Goal: Transaction & Acquisition: Purchase product/service

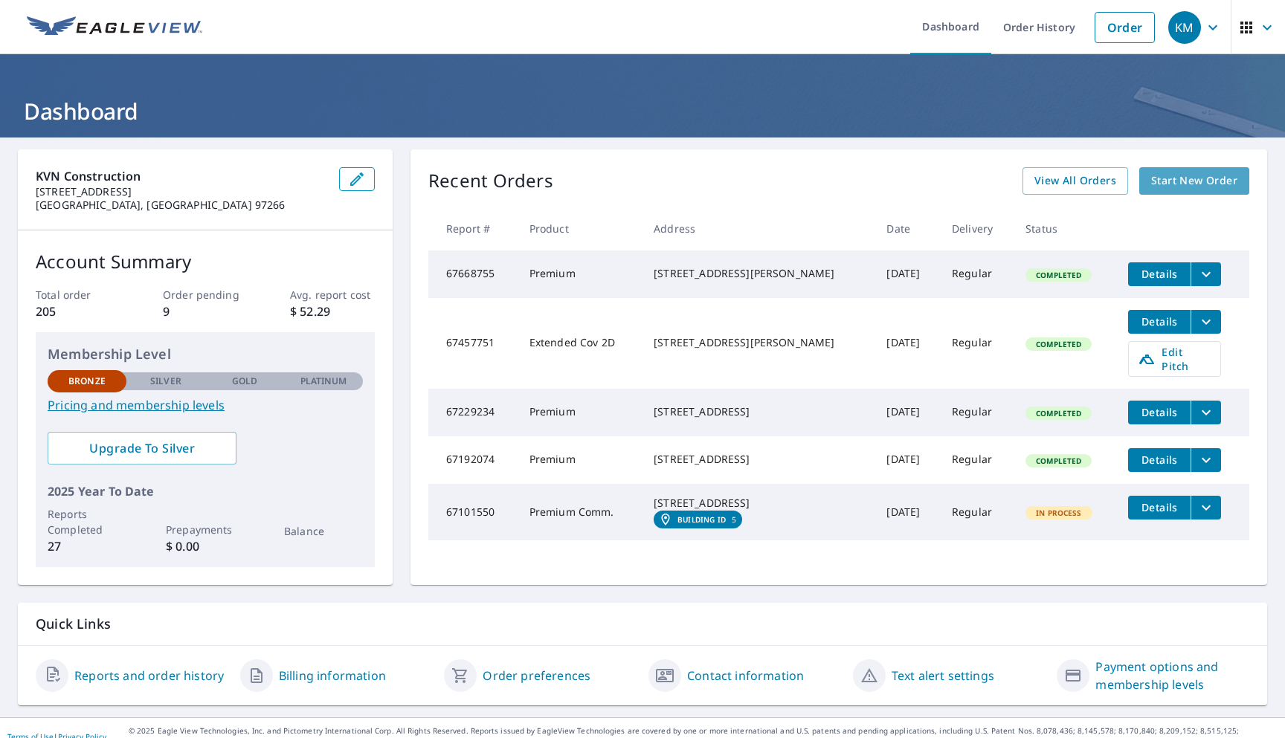
click at [1190, 178] on span "Start New Order" at bounding box center [1194, 181] width 86 height 19
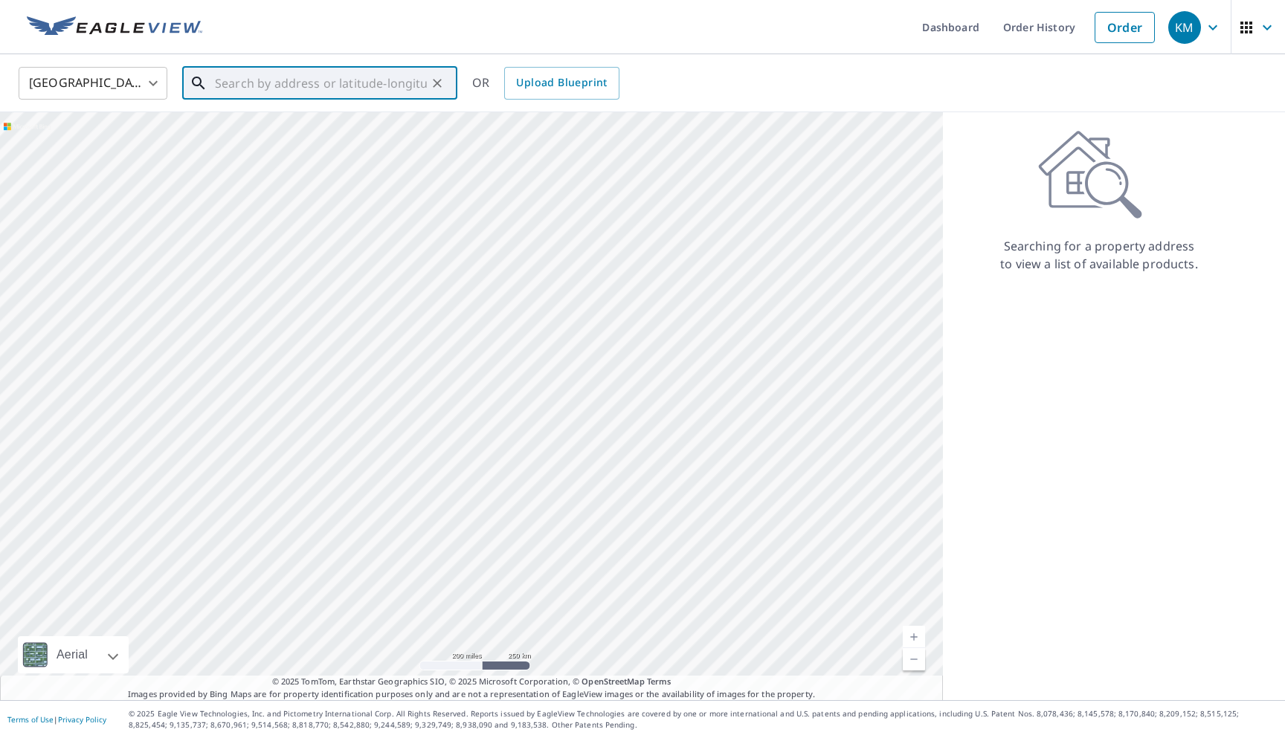
paste input "[STREET_ADDRESS]"
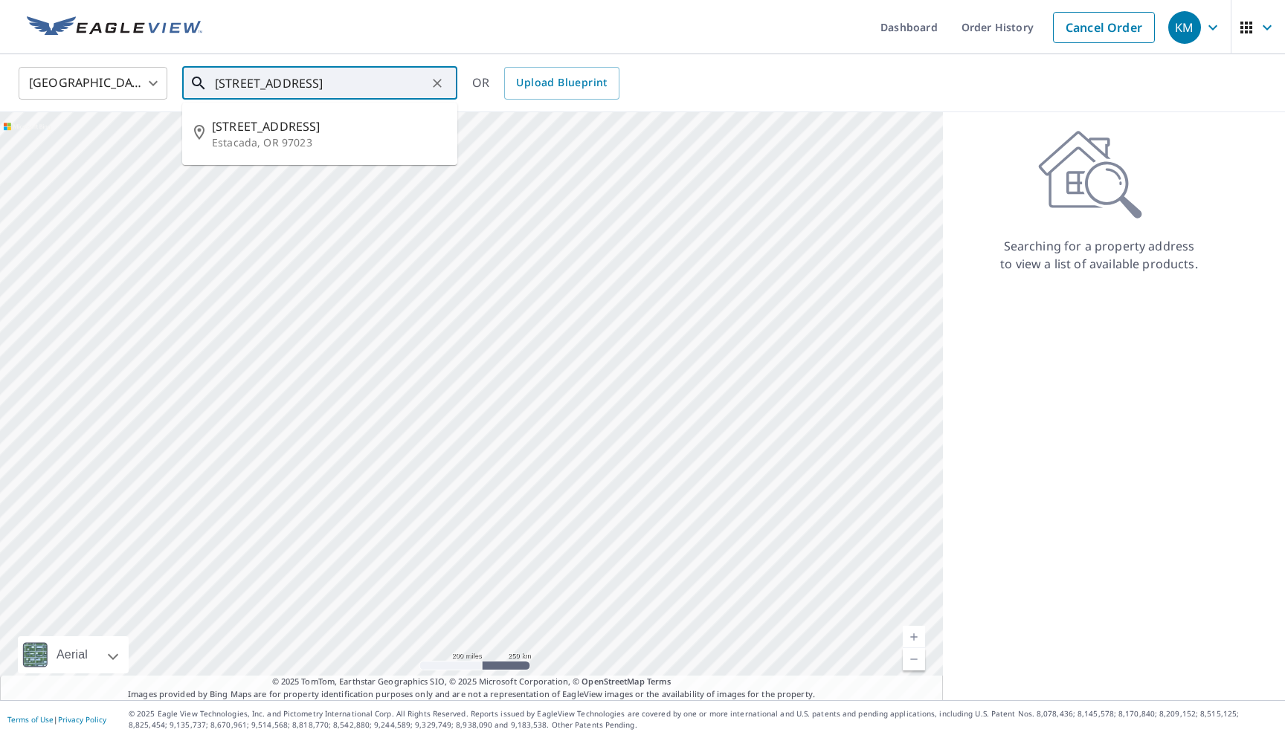
type input "[STREET_ADDRESS]"
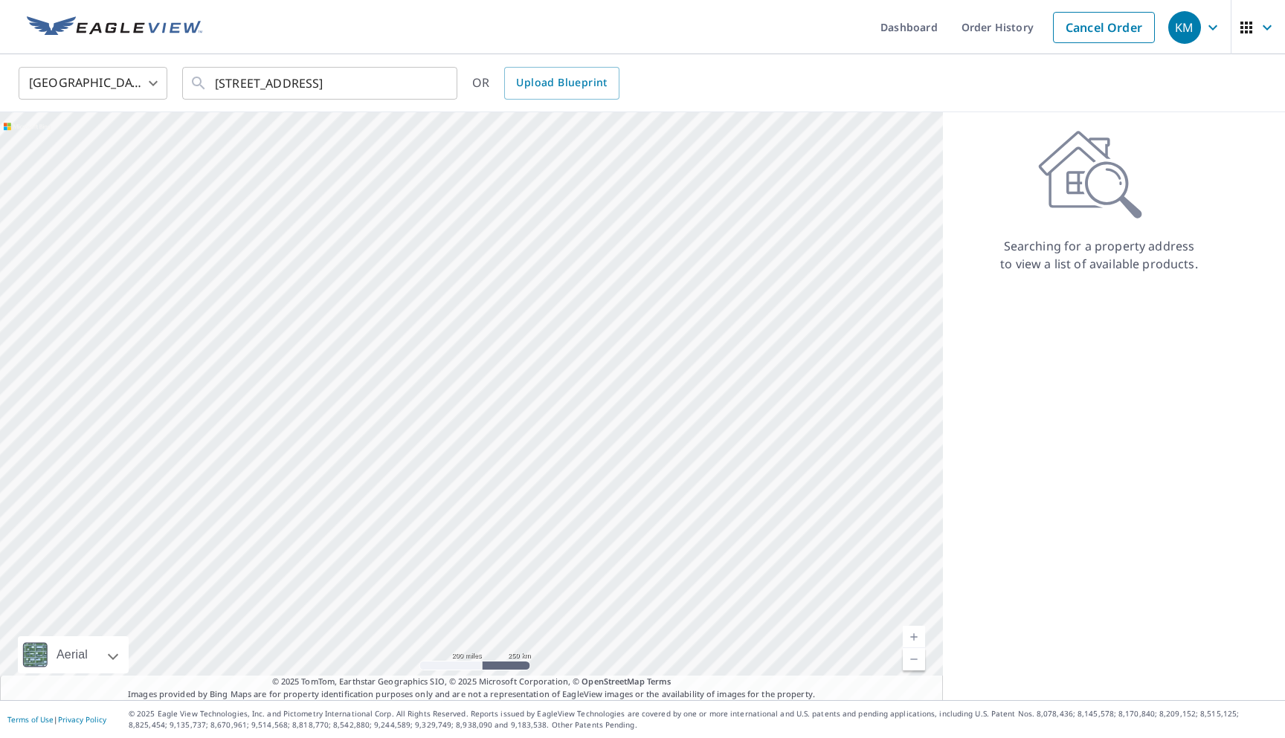
scroll to position [0, 0]
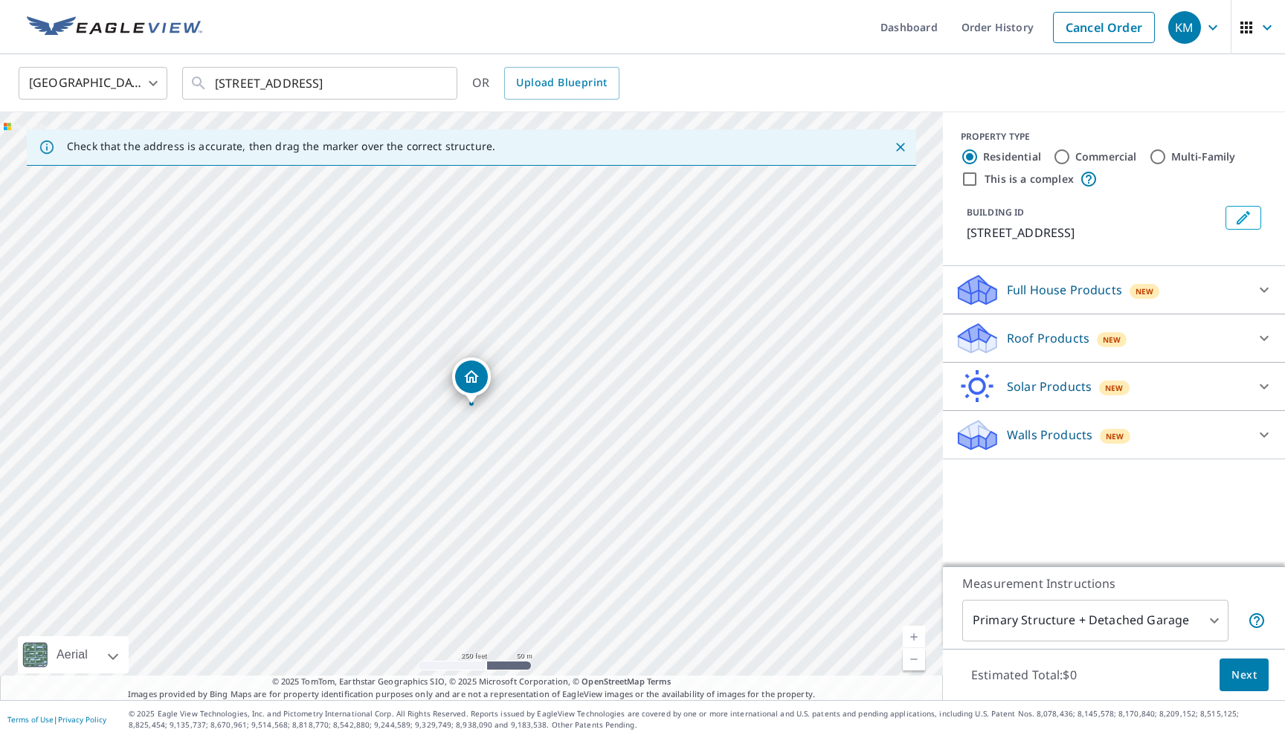
click at [1059, 339] on p "Roof Products" at bounding box center [1048, 338] width 83 height 18
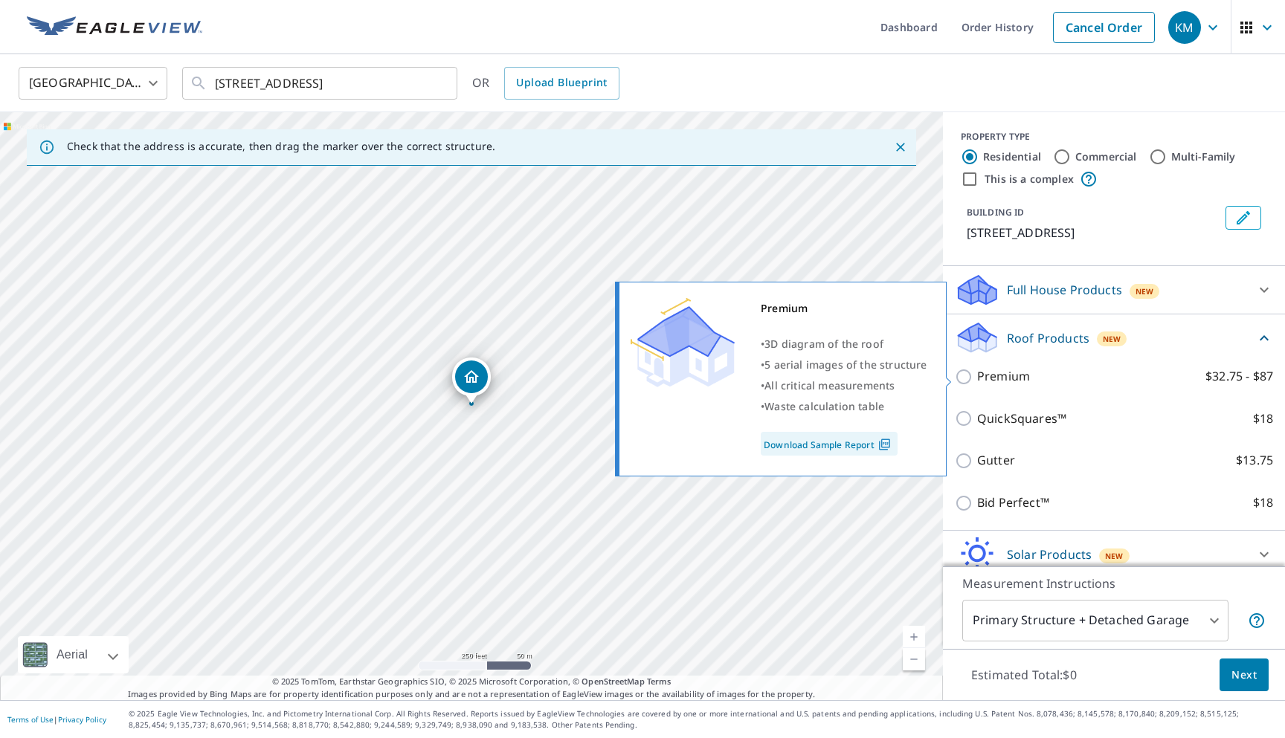
click at [1012, 379] on p "Premium" at bounding box center [1003, 376] width 53 height 19
click at [977, 379] on input "Premium $32.75 - $87" at bounding box center [966, 377] width 22 height 18
checkbox input "true"
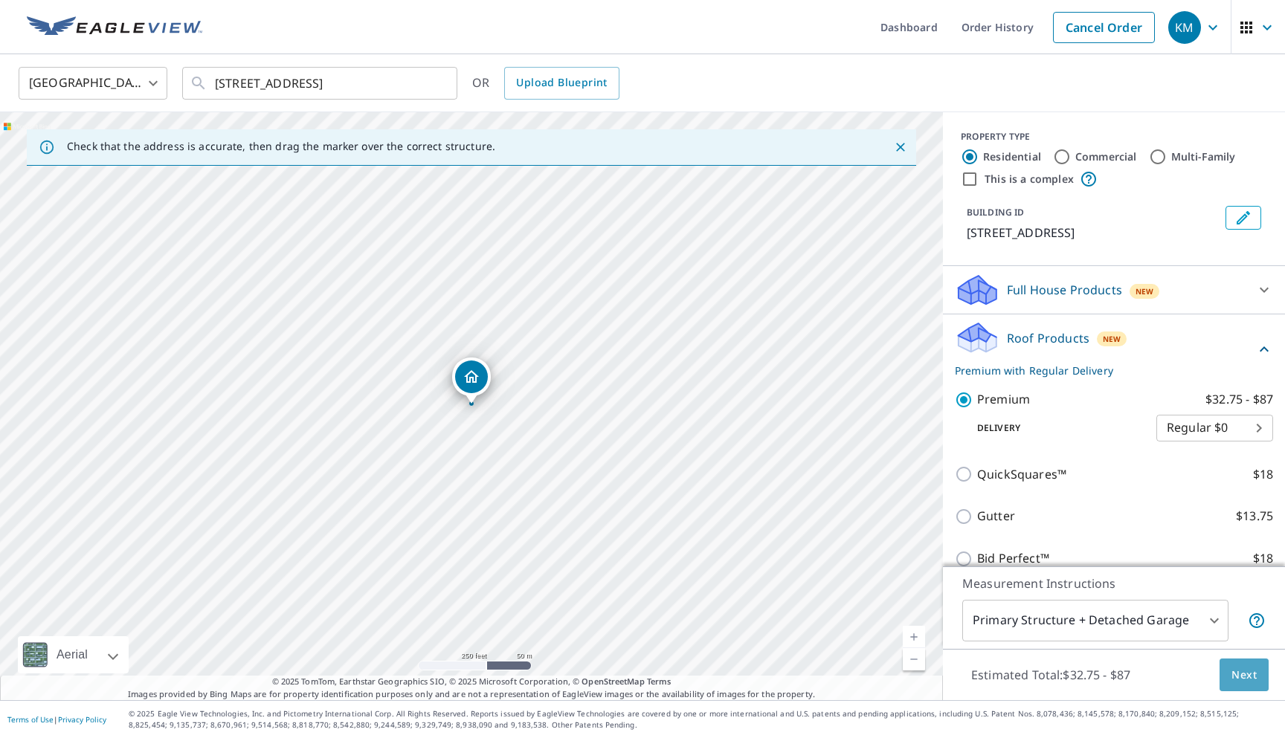
click at [1247, 673] on span "Next" at bounding box center [1243, 675] width 25 height 19
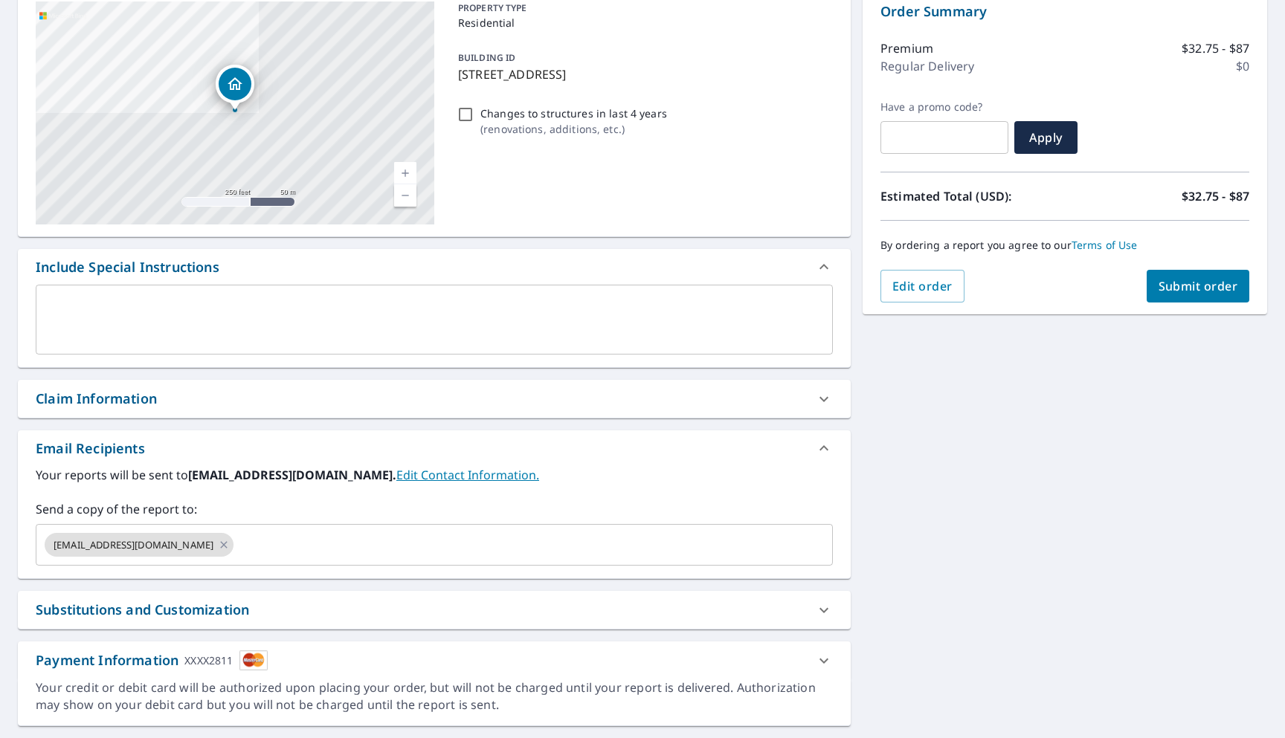
scroll to position [198, 0]
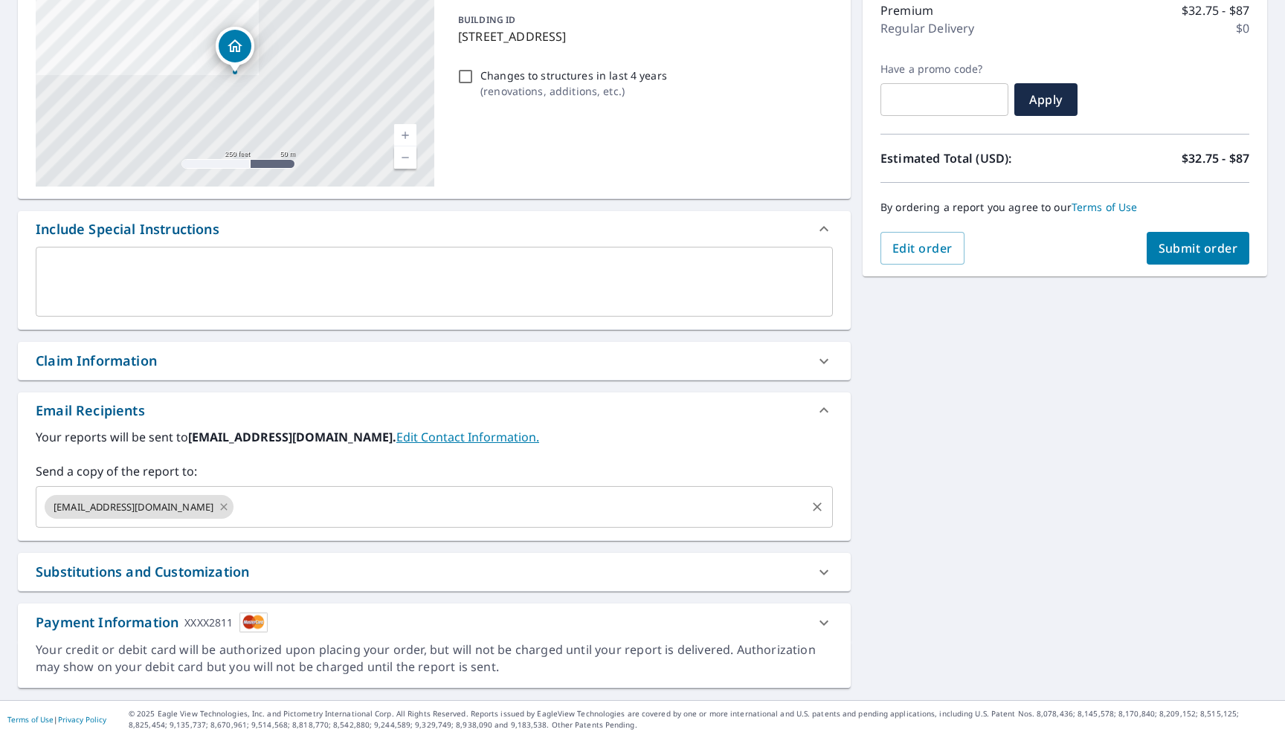
click at [218, 507] on icon at bounding box center [224, 507] width 12 height 16
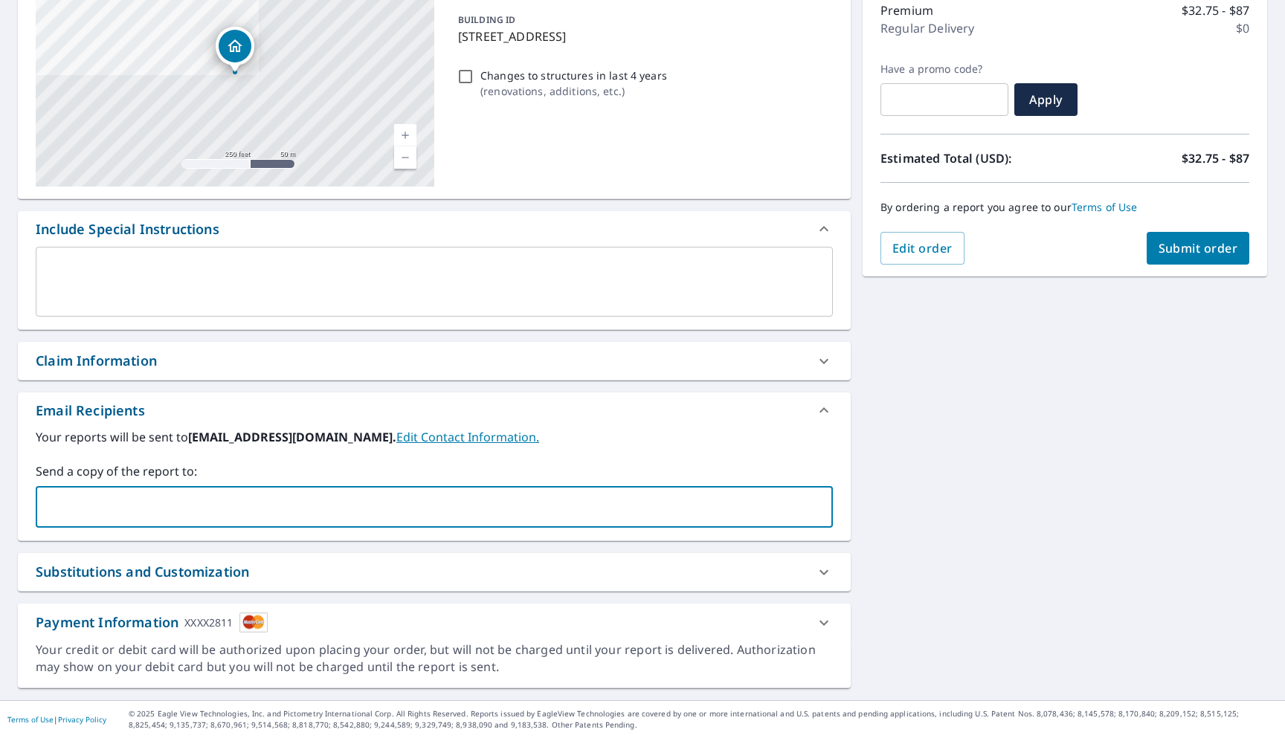
click at [115, 509] on input "text" at bounding box center [422, 507] width 761 height 28
type input "Miyas@kvnconstruction"
type input "[EMAIL_ADDRESS][DOMAIN_NAME]"
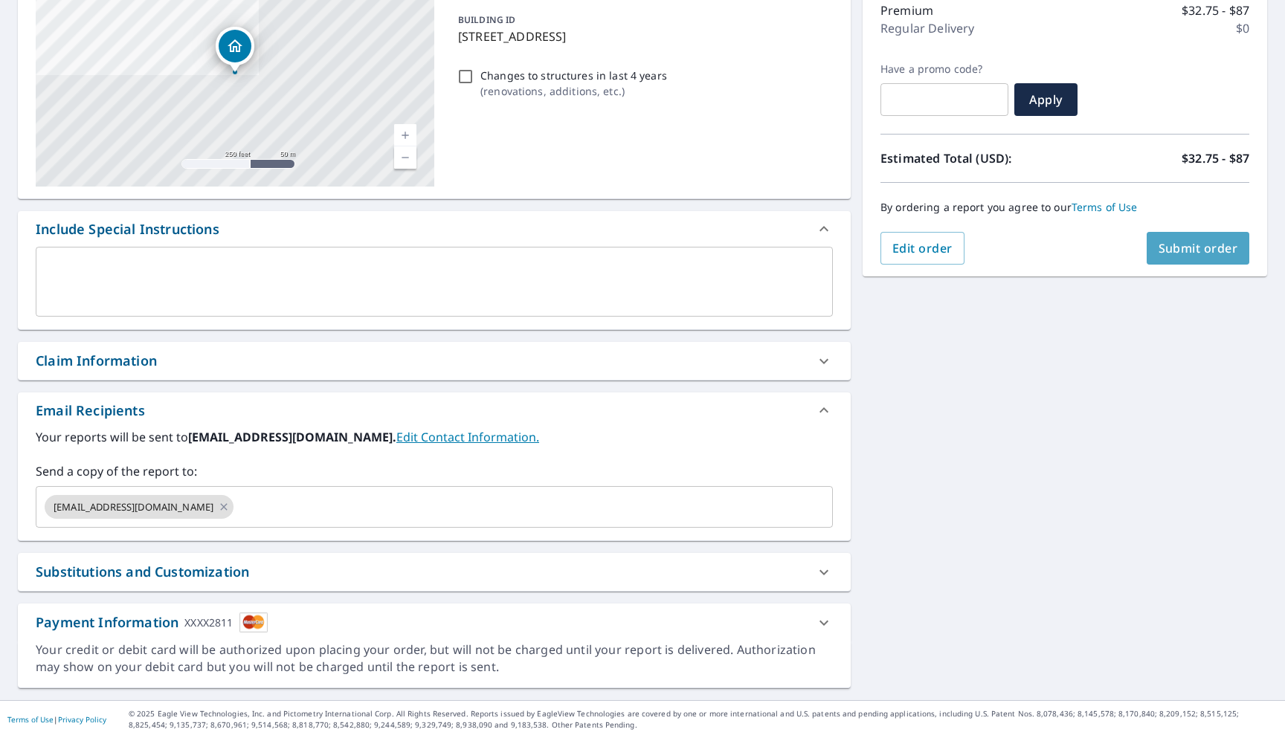
click at [1180, 248] on span "Submit order" at bounding box center [1199, 248] width 80 height 16
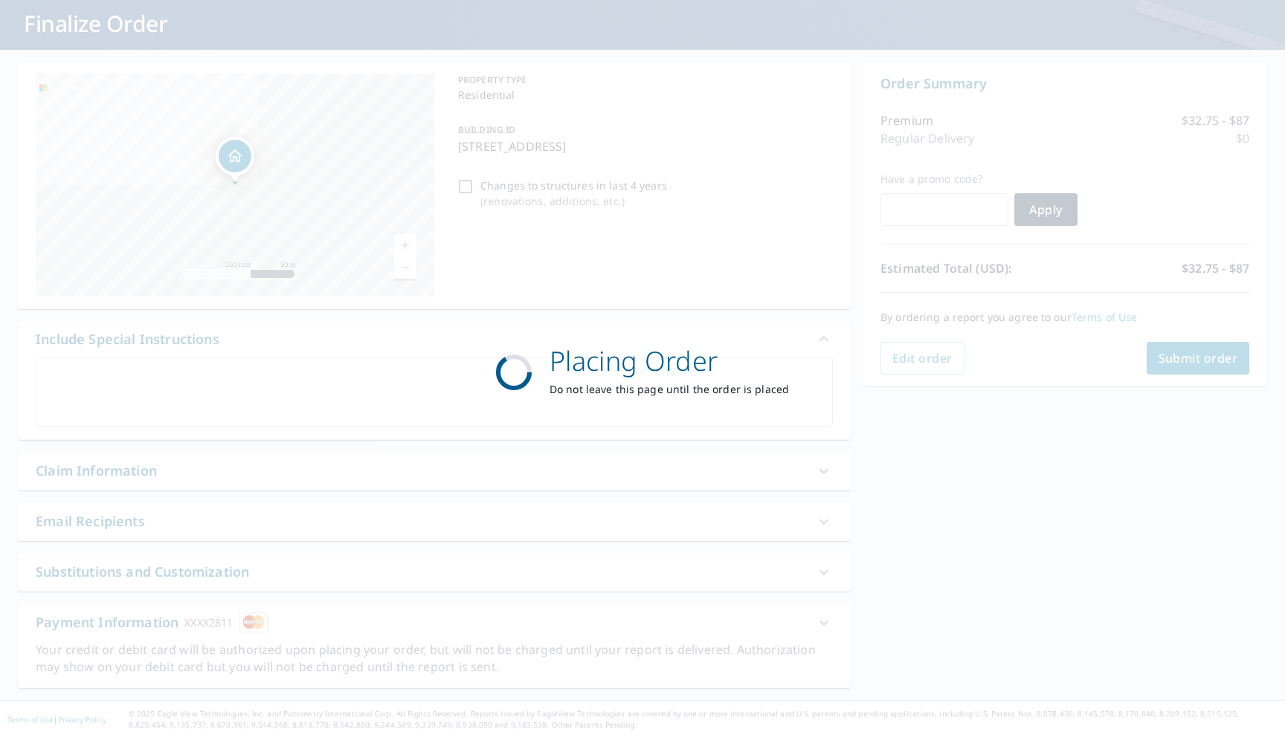
scroll to position [88, 0]
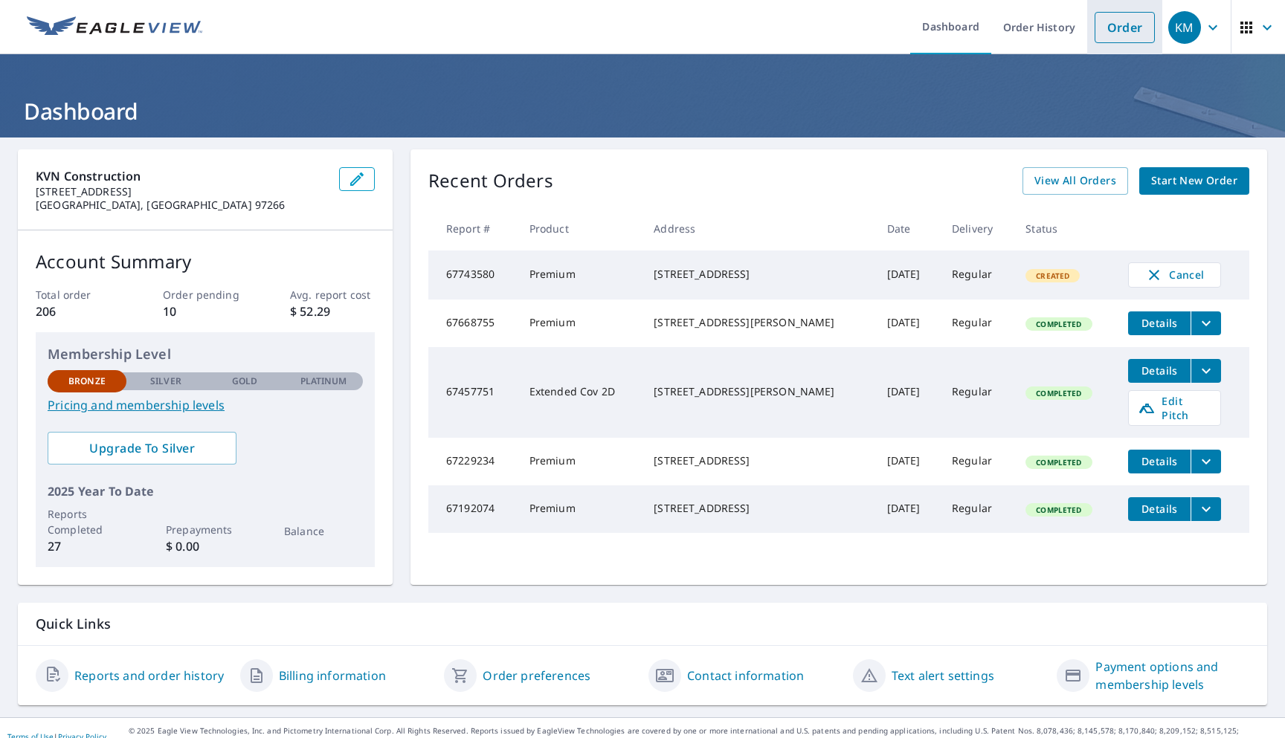
click at [1129, 28] on link "Order" at bounding box center [1125, 27] width 60 height 31
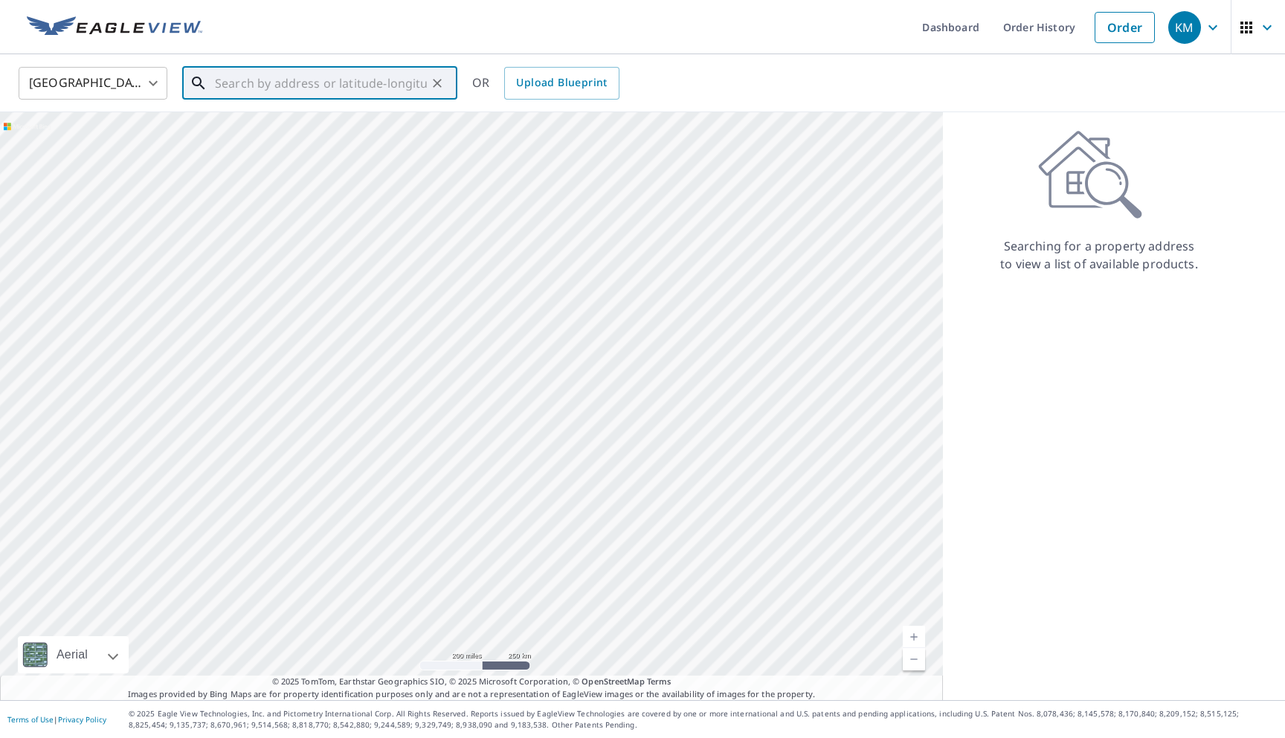
paste input "16145 SW Loon Drive Beaverton, 97007"
click at [358, 133] on span "16145 Sw Loon Dr" at bounding box center [329, 126] width 234 height 18
type input "16145 Sw Loon Dr Beaverton, OR 97007"
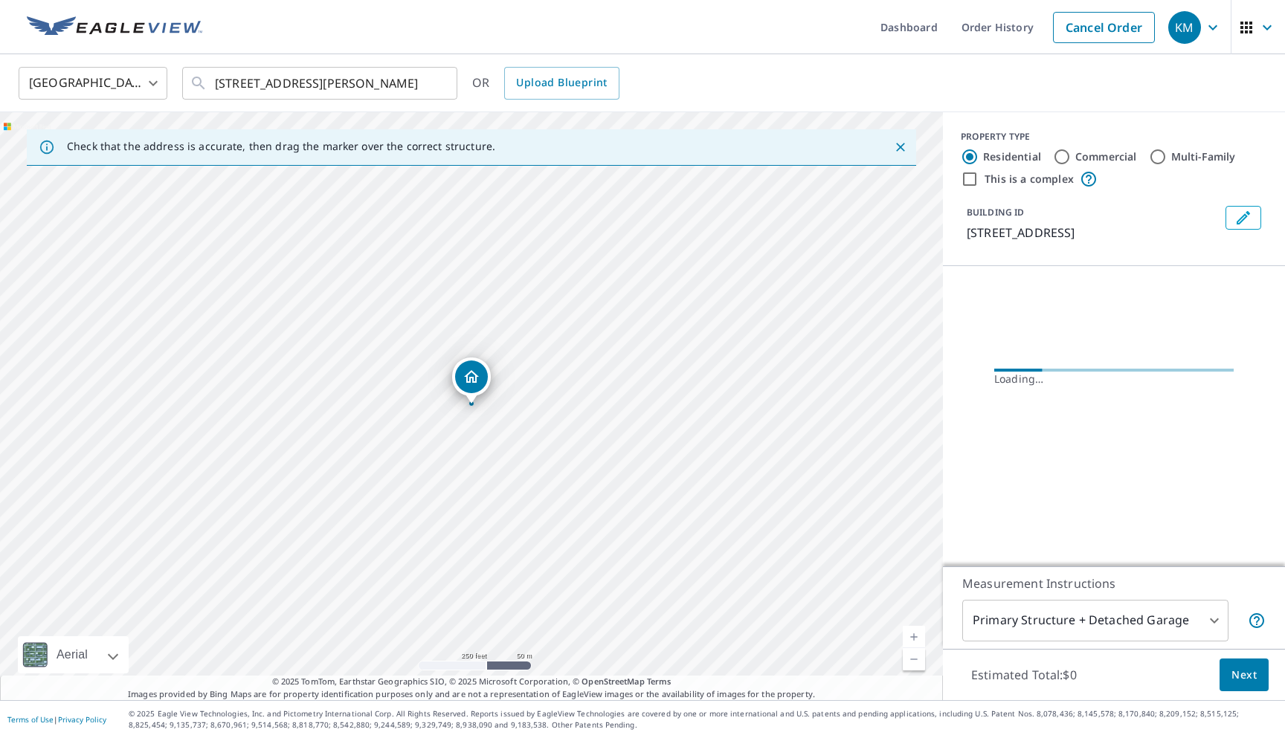
scroll to position [0, 0]
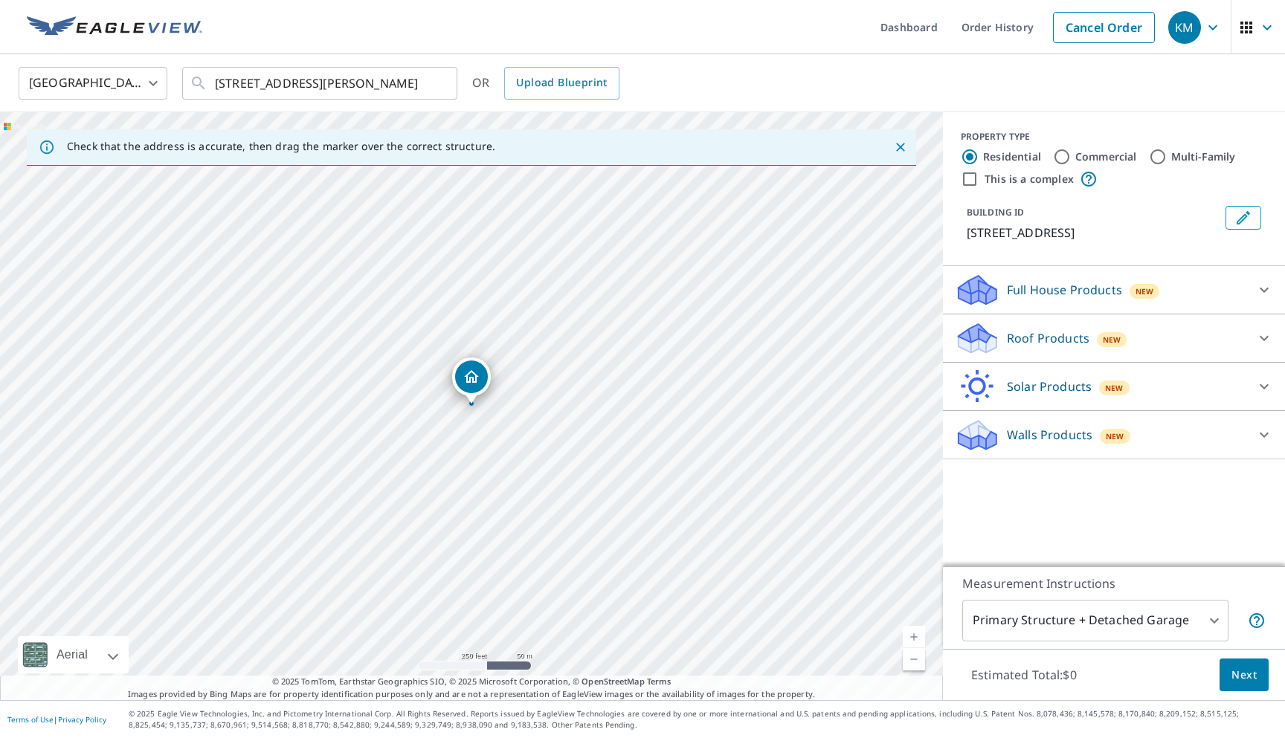
click at [1068, 336] on p "Roof Products" at bounding box center [1048, 338] width 83 height 18
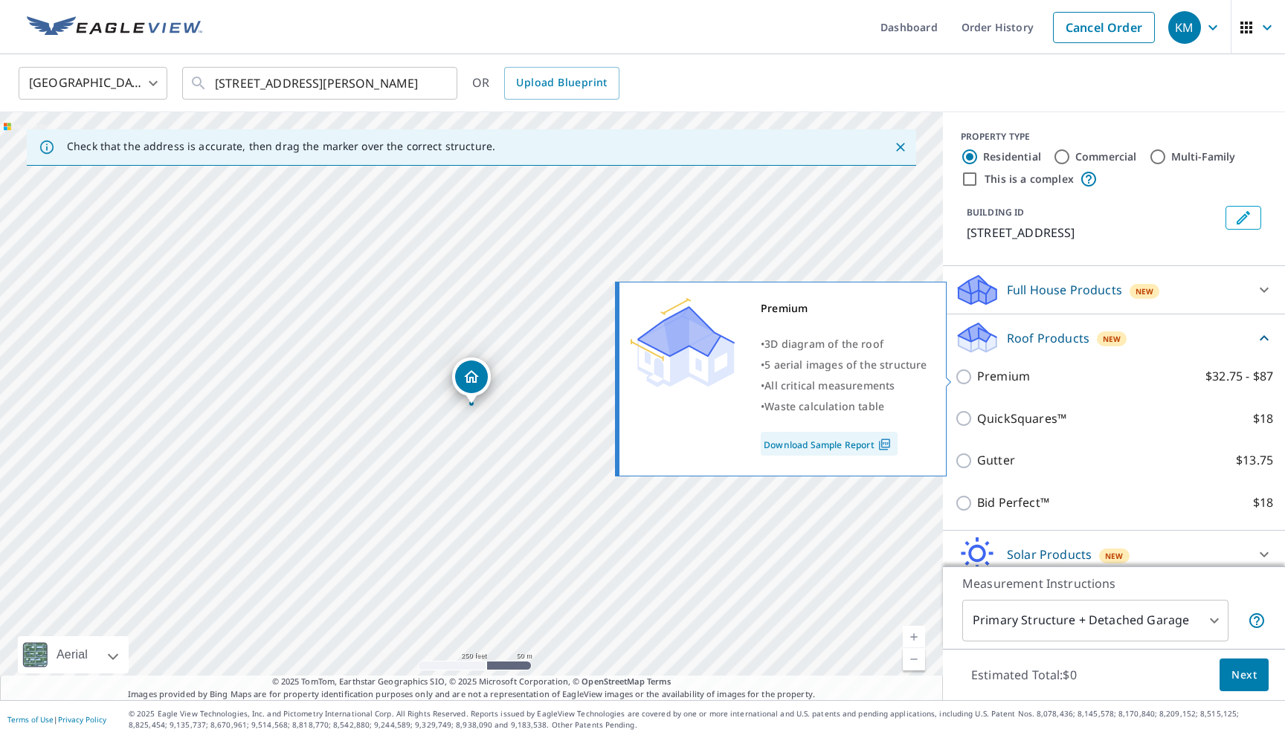
click at [984, 376] on p "Premium" at bounding box center [1003, 376] width 53 height 19
click at [977, 376] on input "Premium $32.75 - $87" at bounding box center [966, 377] width 22 height 18
checkbox input "true"
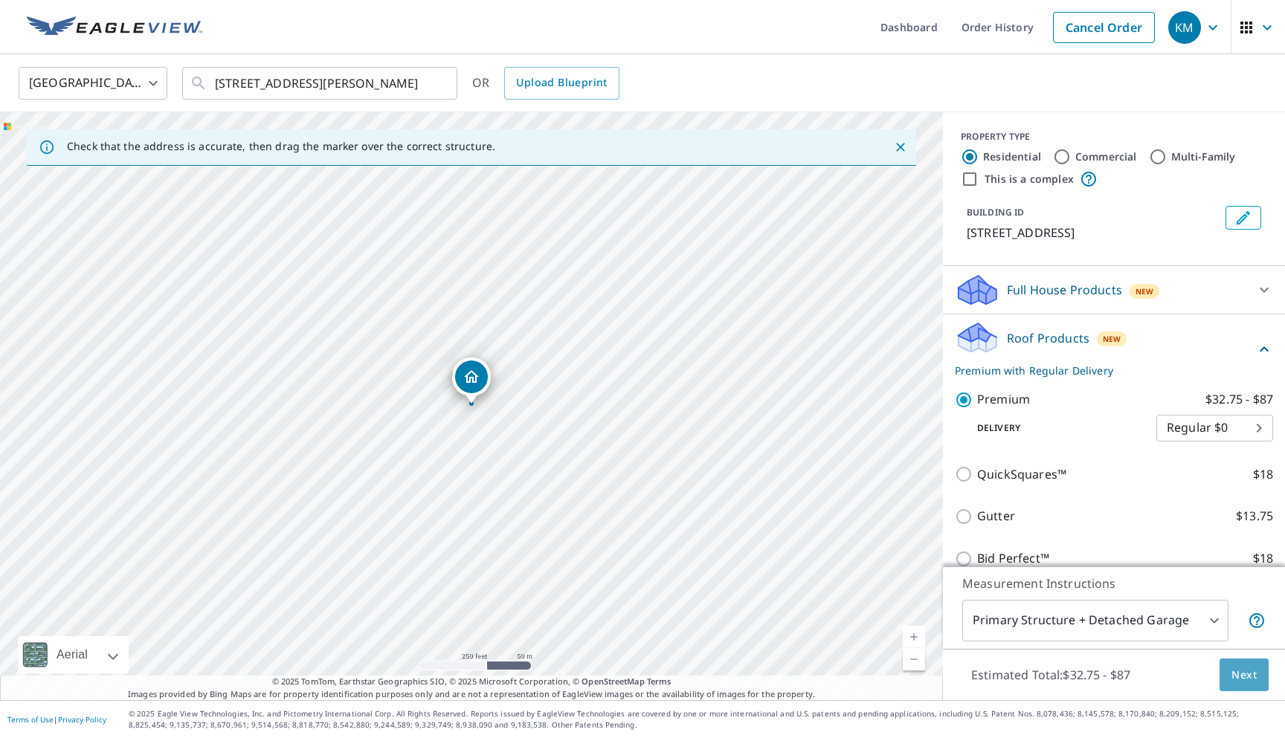
click at [1245, 674] on span "Next" at bounding box center [1243, 675] width 25 height 19
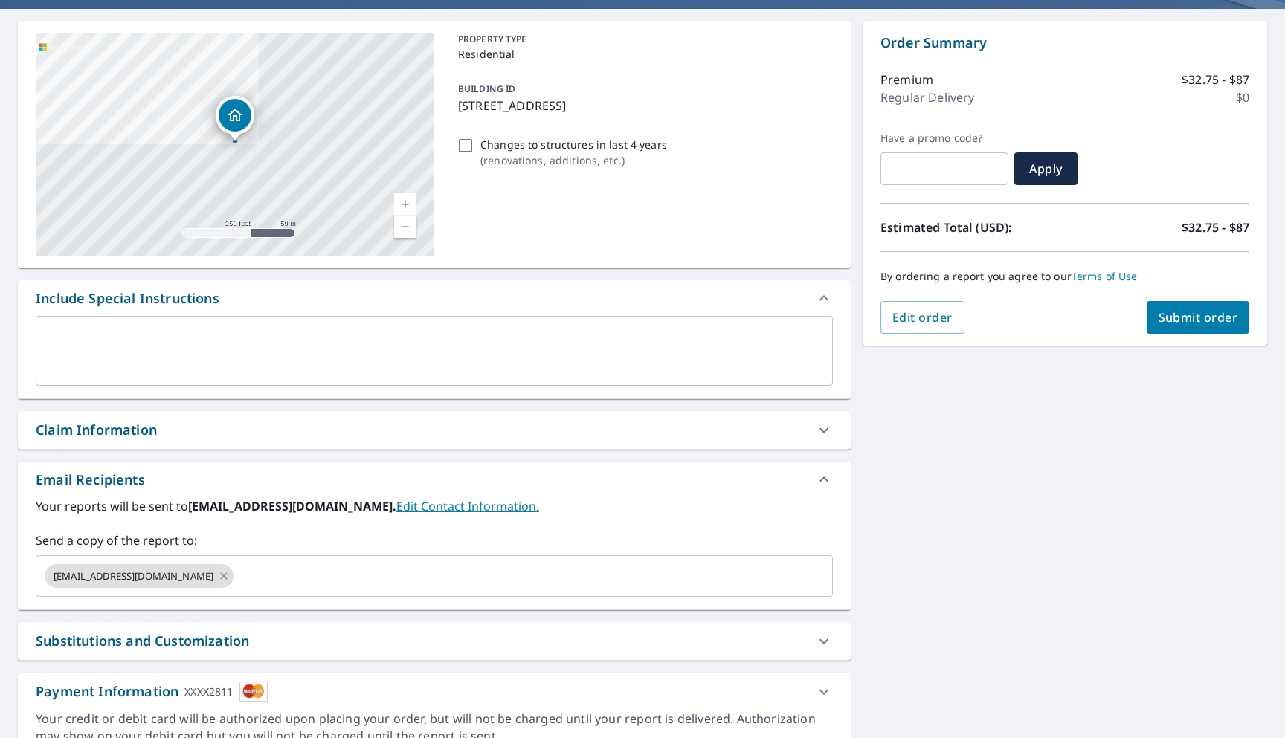
scroll to position [132, 0]
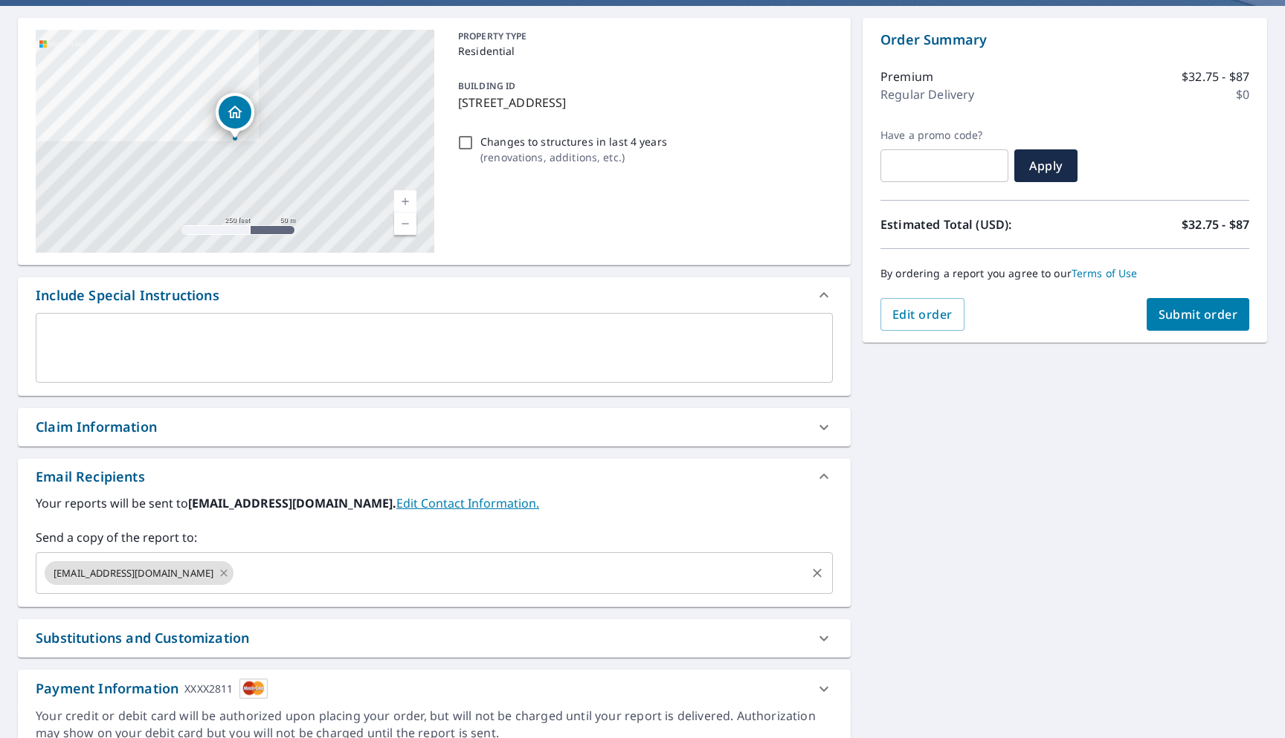
click at [218, 572] on icon at bounding box center [224, 573] width 12 height 16
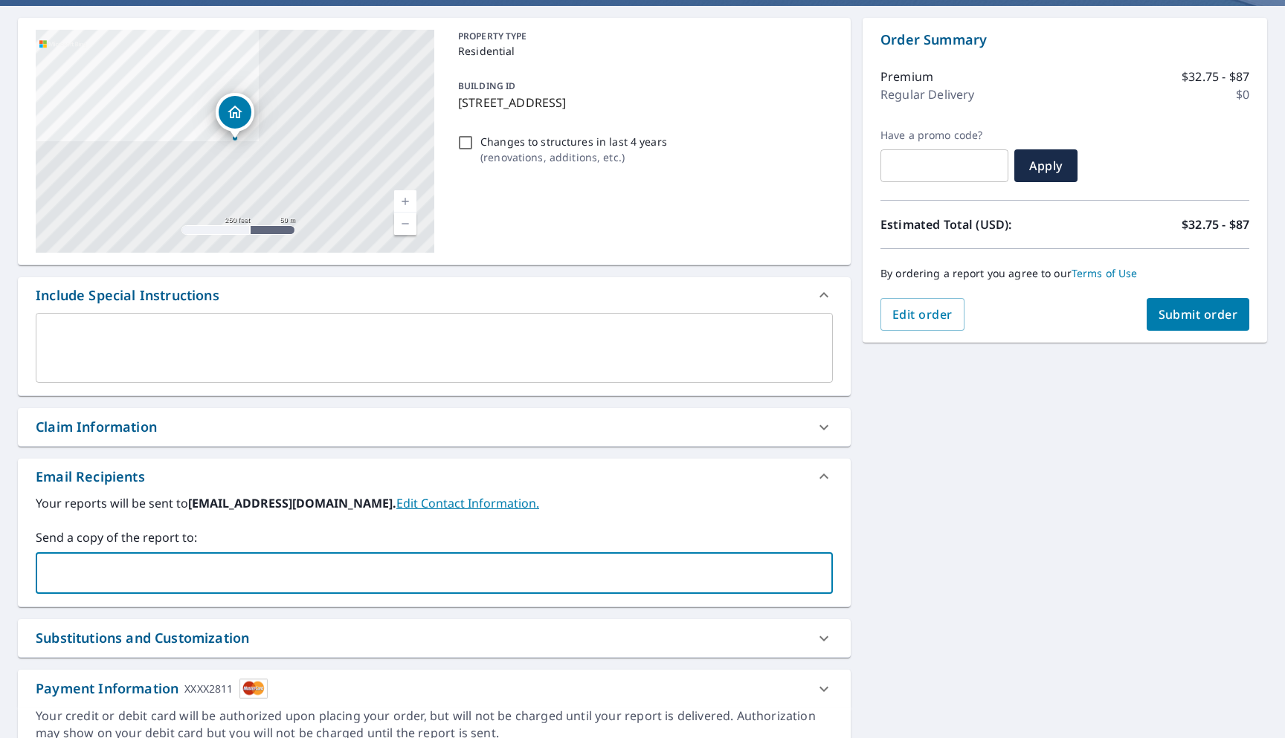
click at [210, 573] on input "text" at bounding box center [422, 573] width 761 height 28
type input "Miyas@kvnconstruction.com"
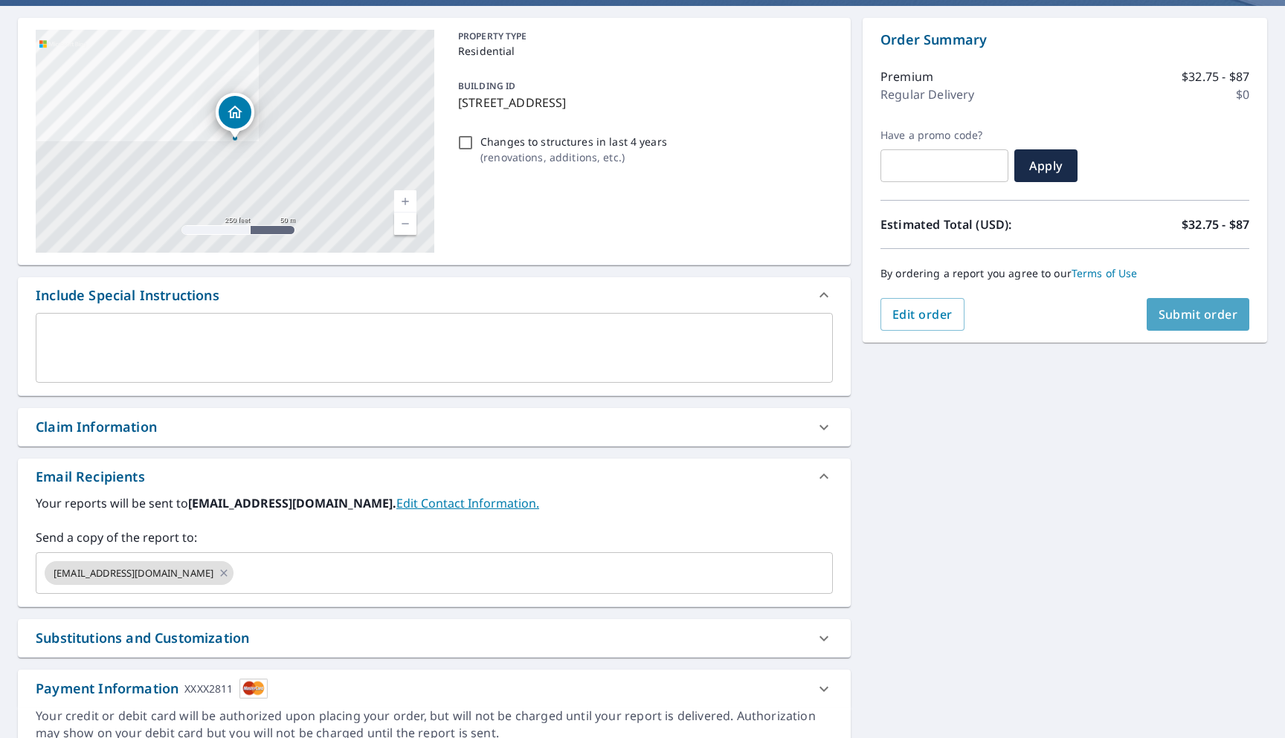
click at [1172, 312] on span "Submit order" at bounding box center [1199, 314] width 80 height 16
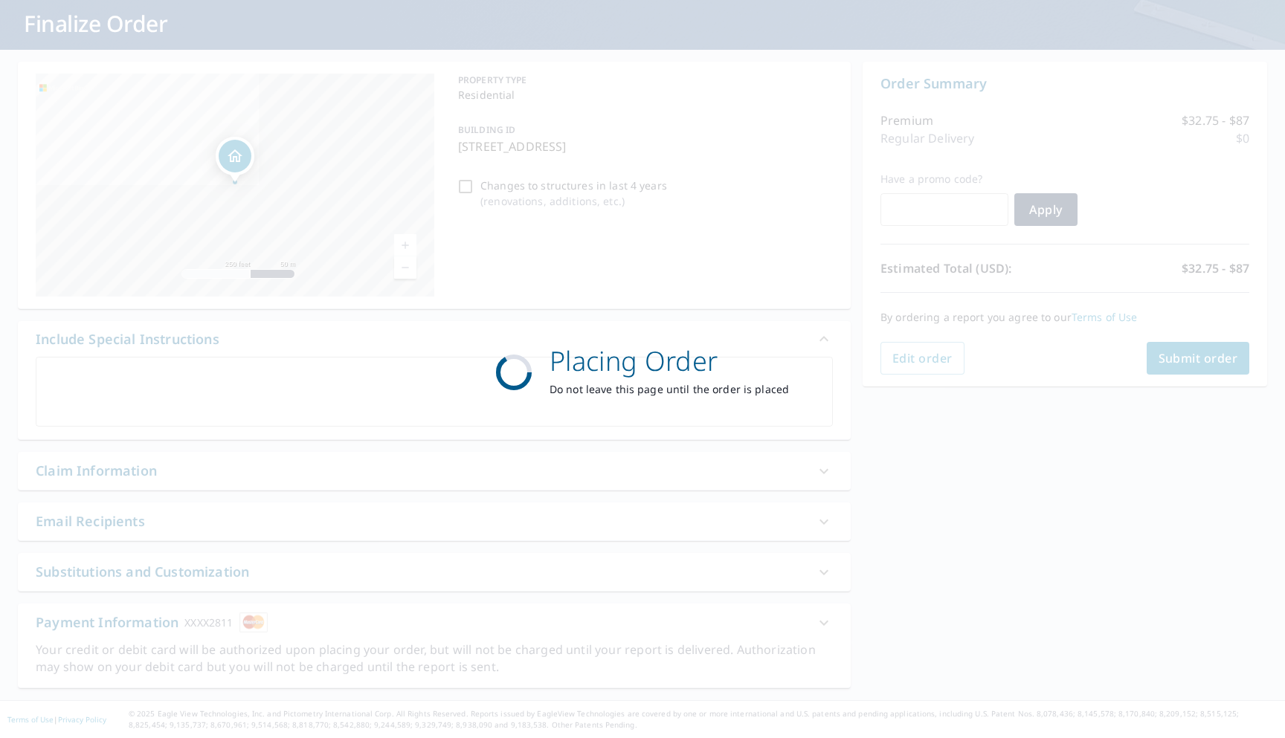
scroll to position [88, 0]
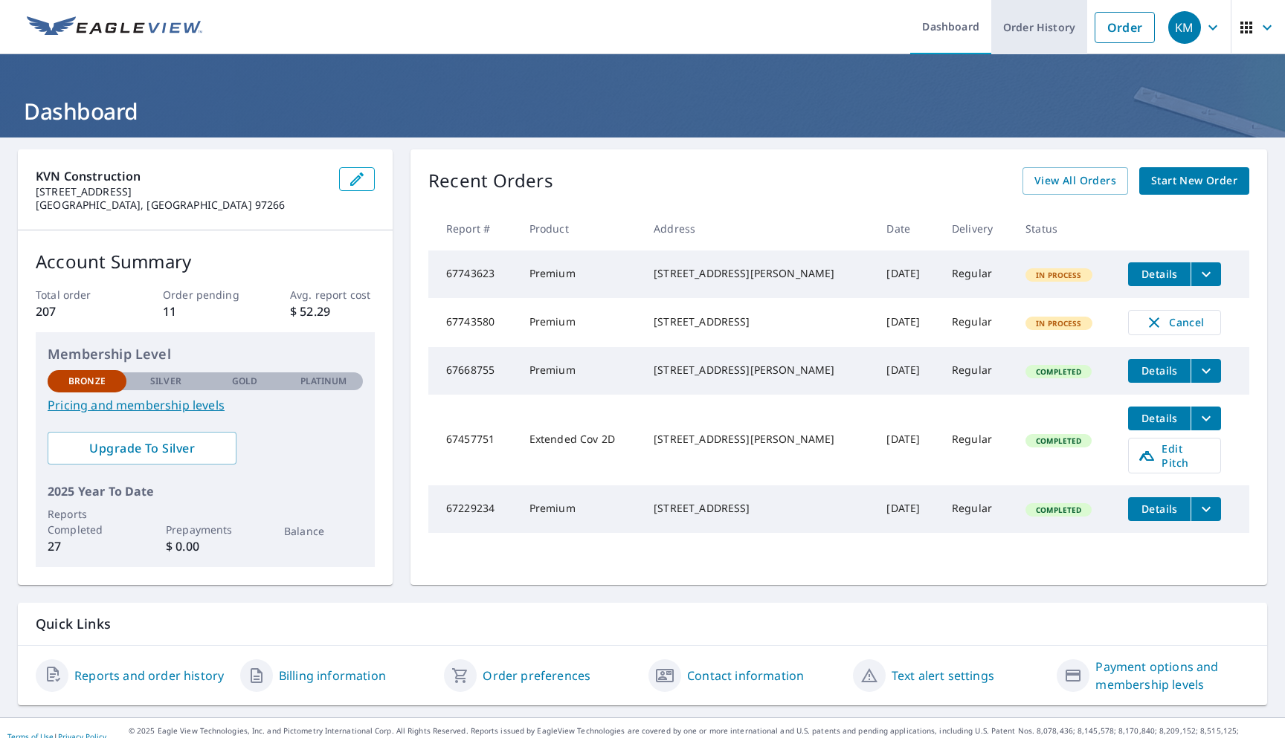
click at [1023, 25] on link "Order History" at bounding box center [1039, 27] width 96 height 54
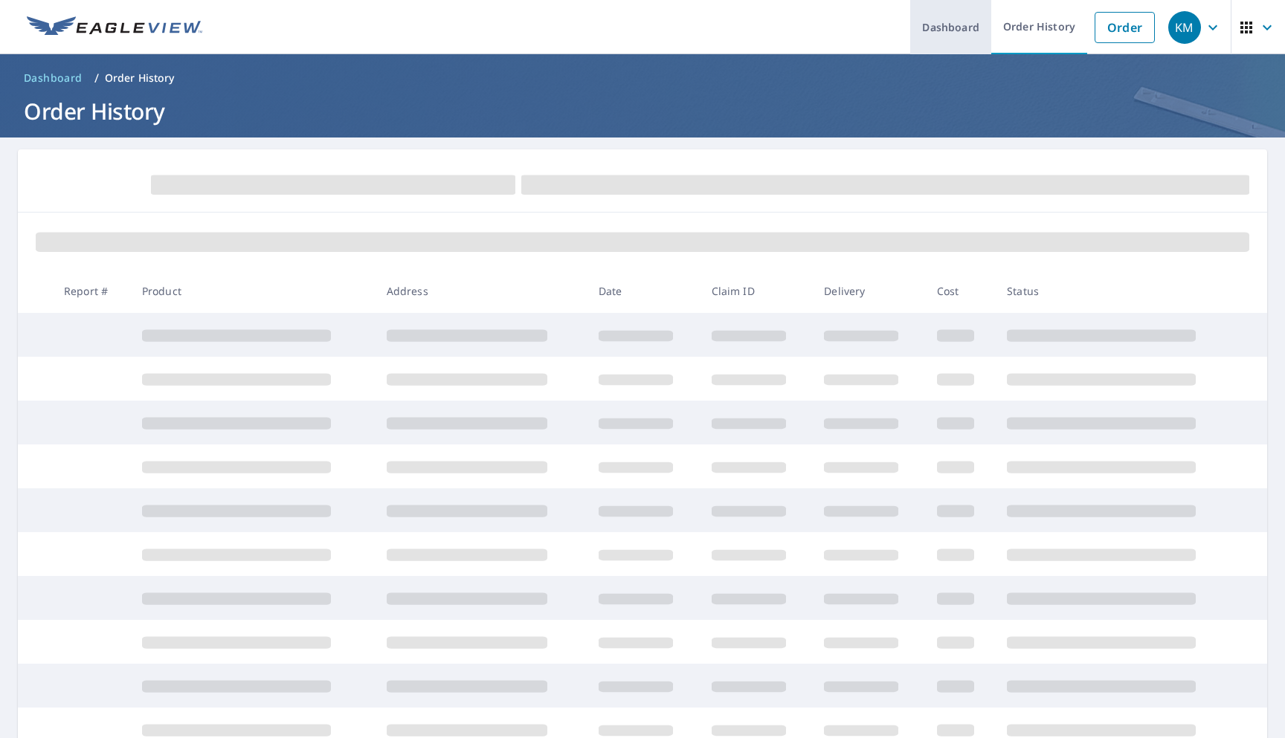
click at [952, 30] on link "Dashboard" at bounding box center [950, 27] width 81 height 54
